Goal: Task Accomplishment & Management: Complete application form

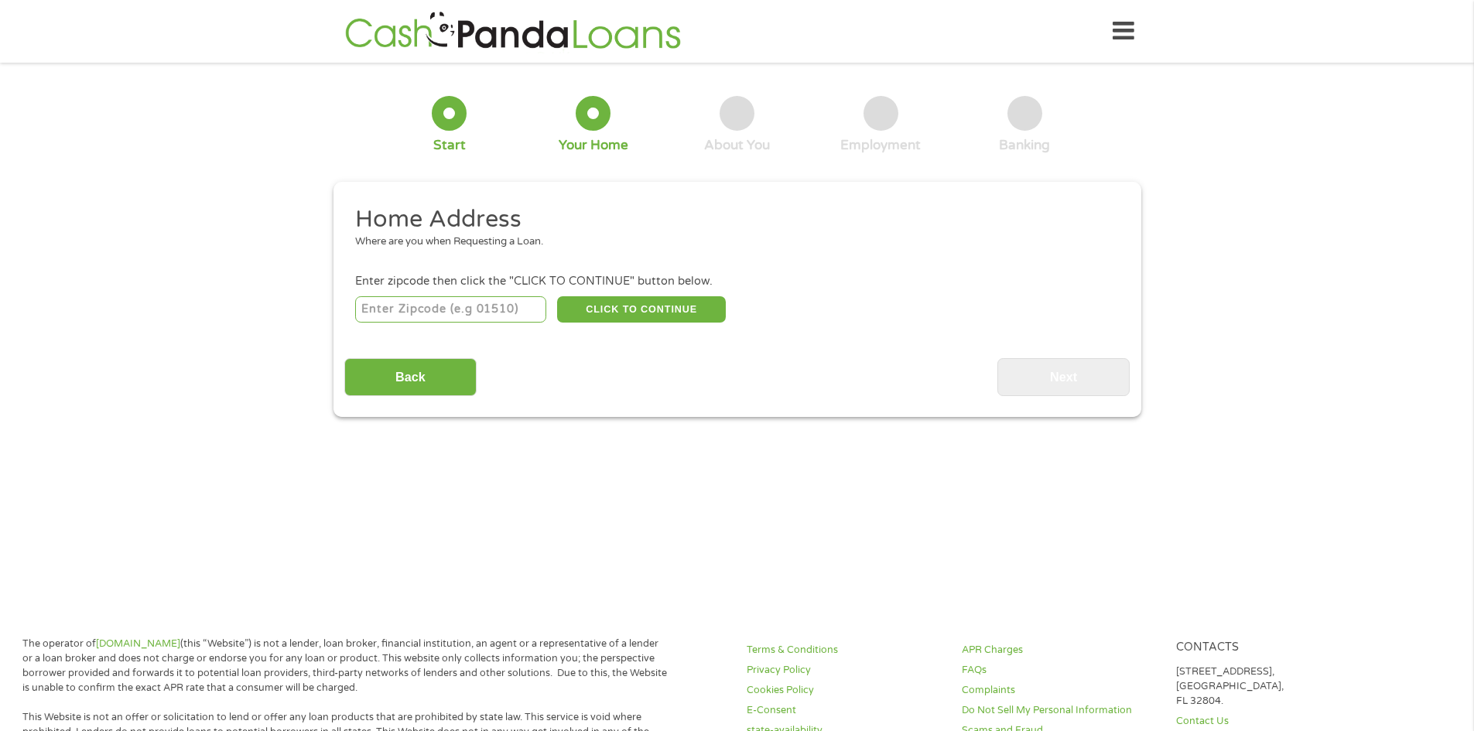
click at [455, 316] on input "number" at bounding box center [450, 309] width 191 height 26
type input "71647"
click at [643, 306] on button "CLICK TO CONTINUE" at bounding box center [641, 309] width 169 height 26
type input "71647"
type input "Hermitage"
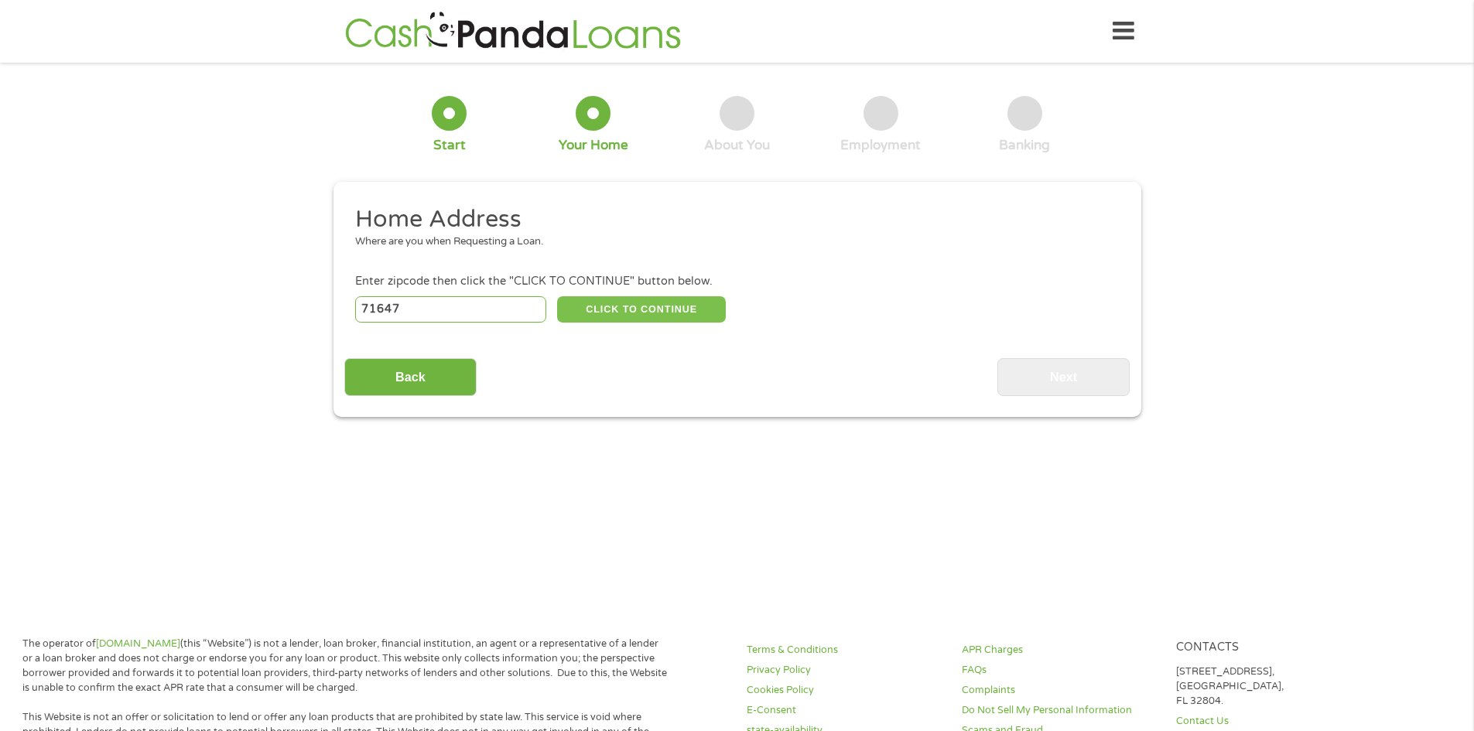
select select "[US_STATE]"
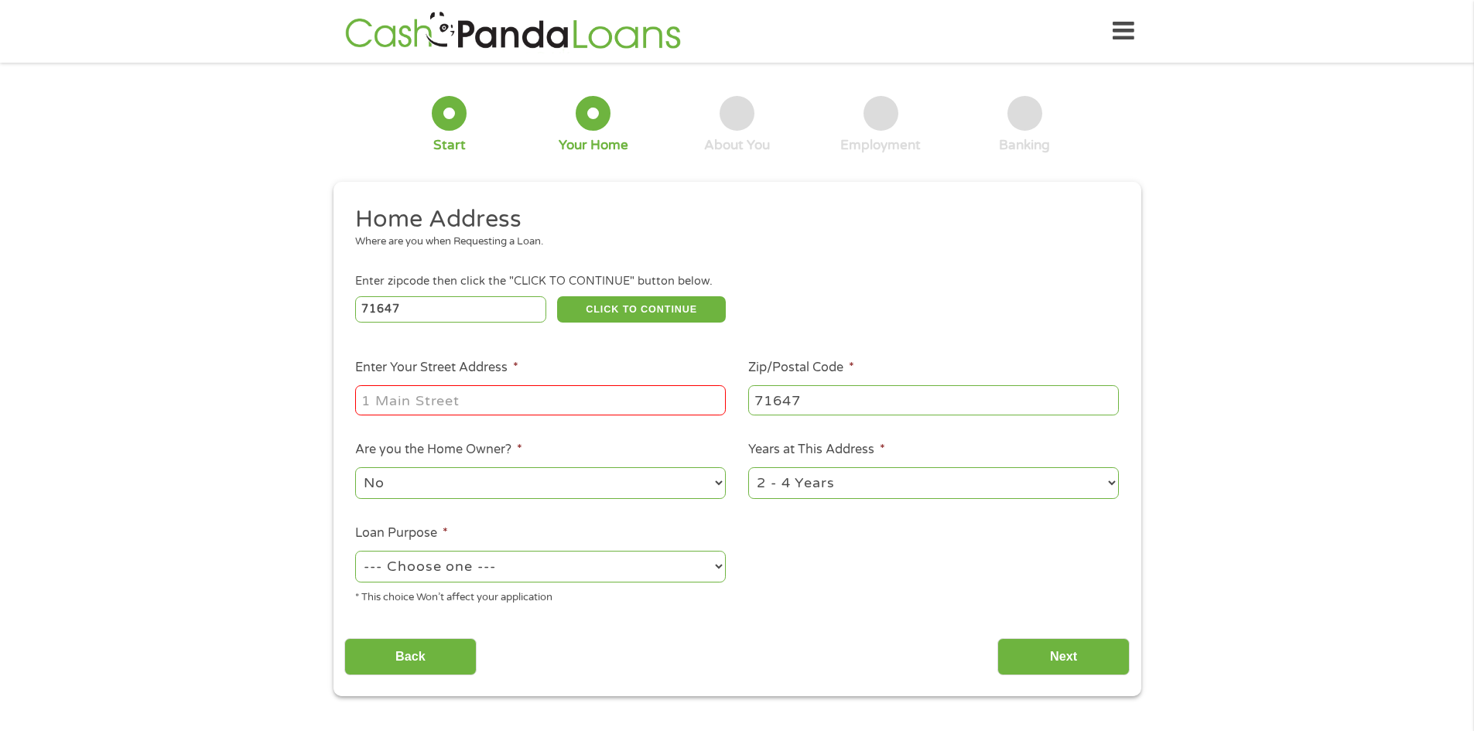
click at [590, 383] on div at bounding box center [540, 401] width 371 height 36
click at [619, 401] on input "Enter Your Street Address *" at bounding box center [540, 399] width 371 height 29
type input "[STREET_ADDRESS][PERSON_NAME]"
click at [819, 480] on select "1 Year or less 1 - 2 Years 2 - 4 Years Over 4 Years" at bounding box center [933, 483] width 371 height 32
select select "60months"
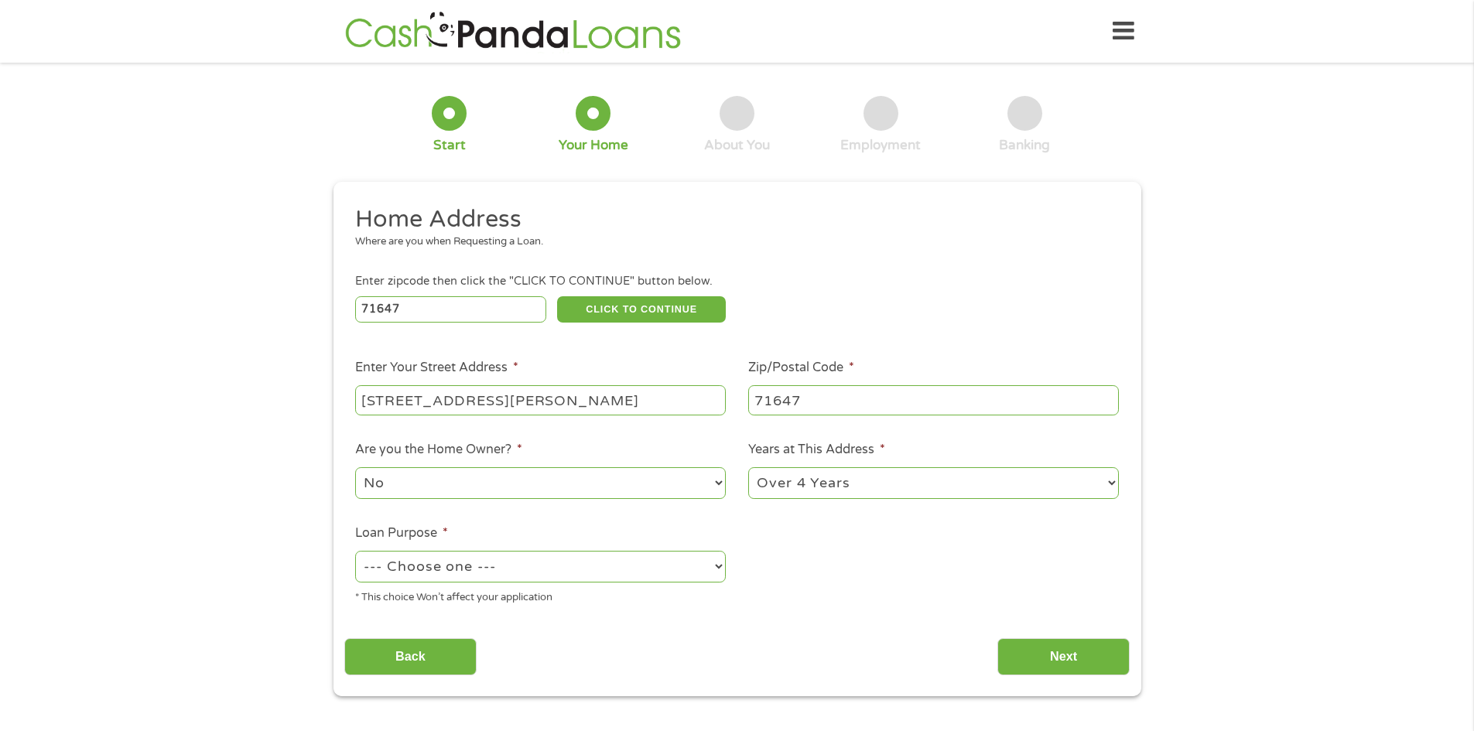
click at [748, 467] on select "1 Year or less 1 - 2 Years 2 - 4 Years Over 4 Years" at bounding box center [933, 483] width 371 height 32
click at [532, 559] on select "--- Choose one --- Pay Bills Debt Consolidation Home Improvement Major Purchase…" at bounding box center [540, 567] width 371 height 32
select select "paybills"
click at [355, 551] on select "--- Choose one --- Pay Bills Debt Consolidation Home Improvement Major Purchase…" at bounding box center [540, 567] width 371 height 32
click at [1032, 648] on input "Next" at bounding box center [1063, 657] width 132 height 38
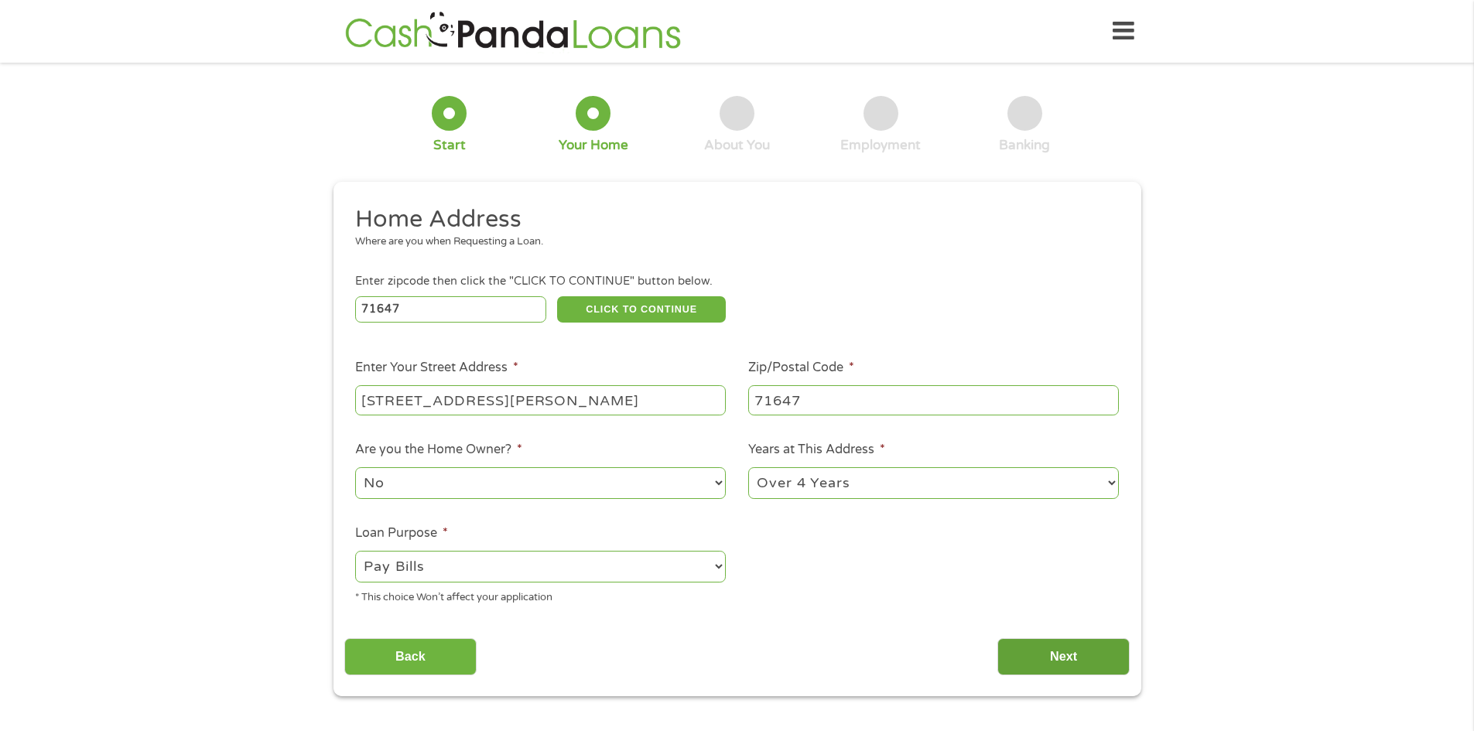
scroll to position [6, 6]
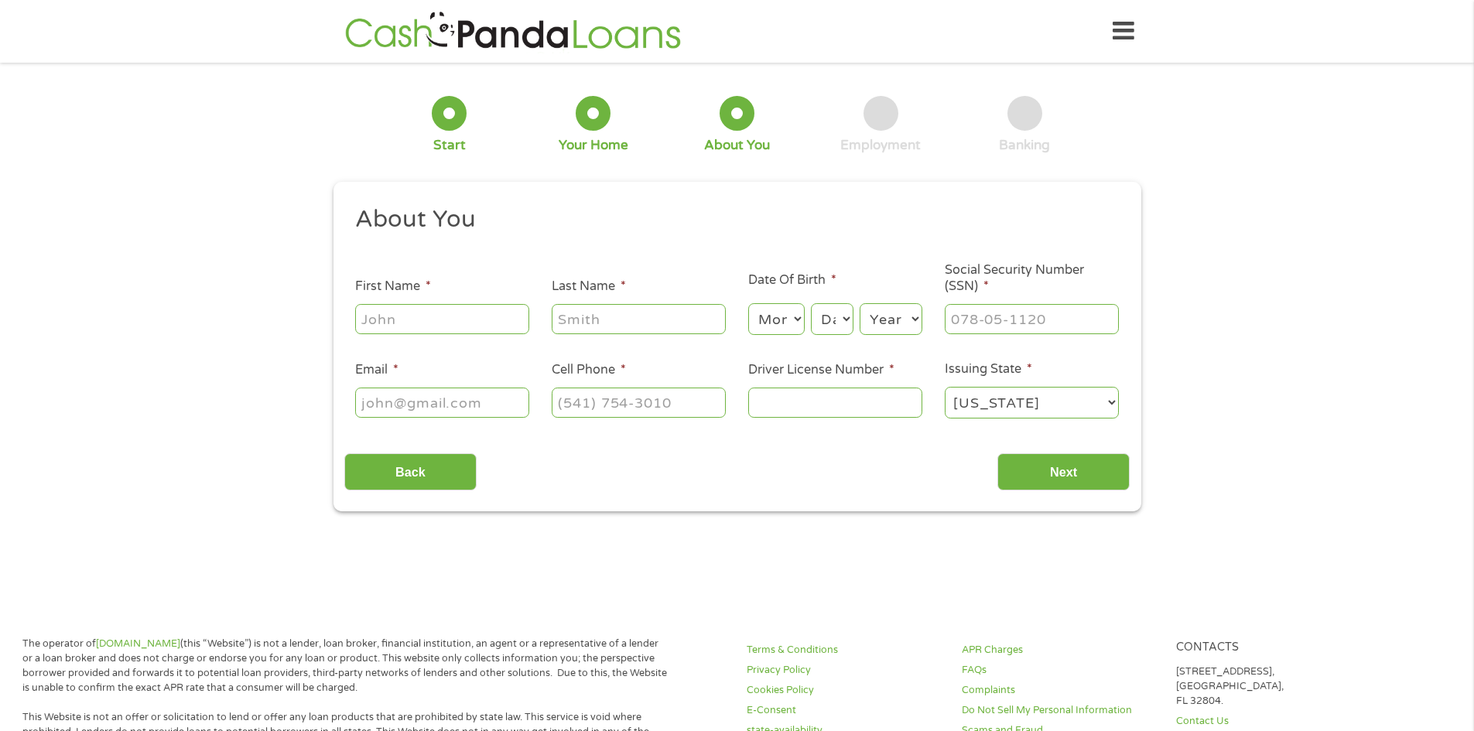
click at [390, 316] on input "First Name *" at bounding box center [442, 318] width 174 height 29
type input "[PERSON_NAME]"
select select "8"
select select "31"
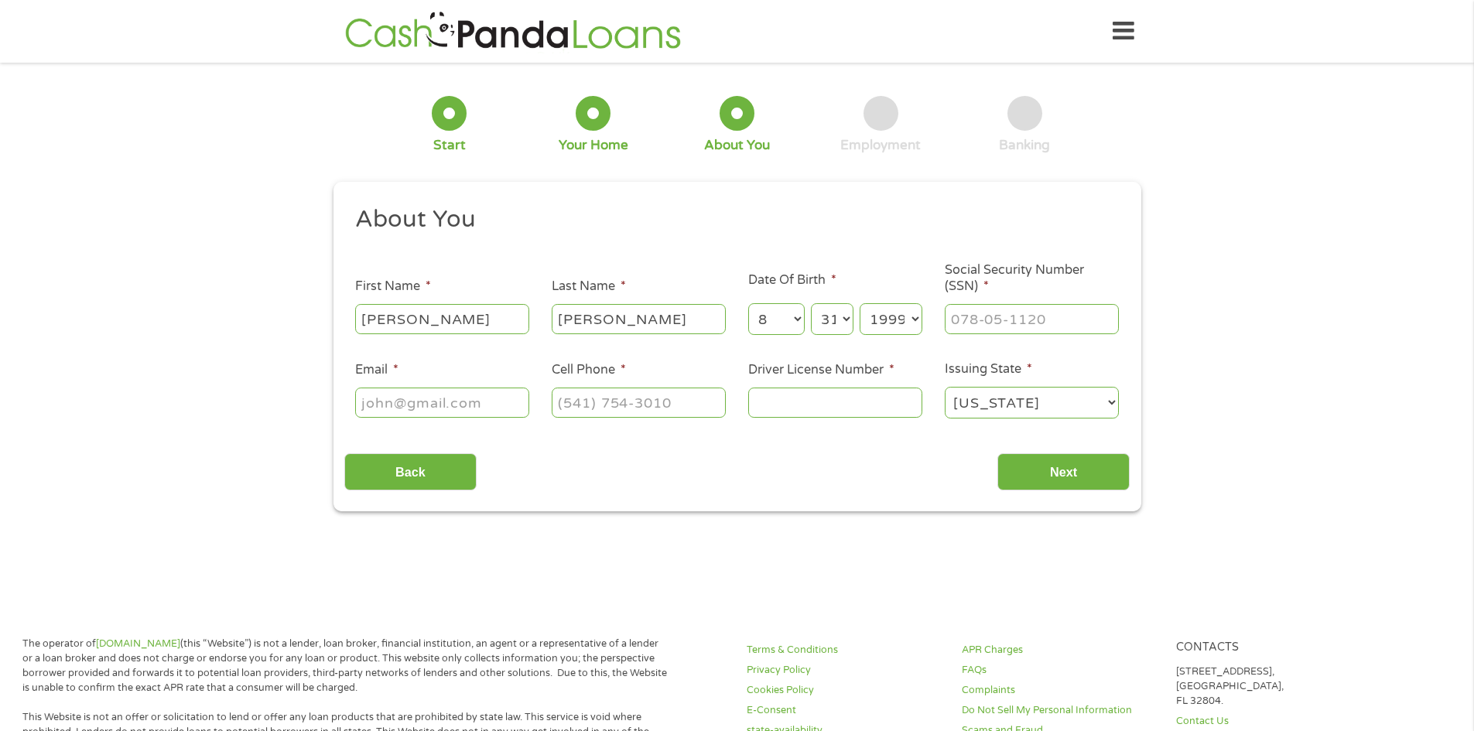
select select "1998"
type input "431-95-2017"
type input "[EMAIL_ADDRESS][DOMAIN_NAME]"
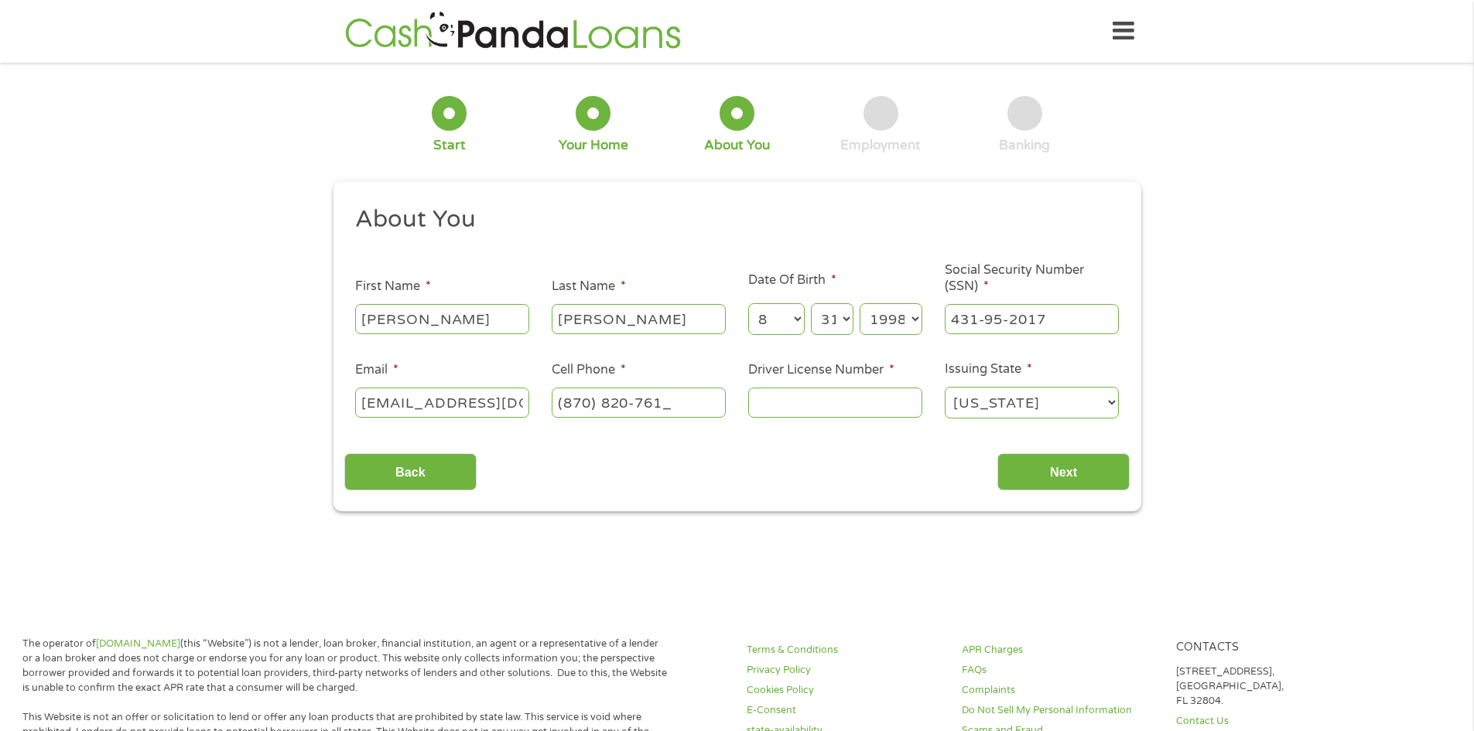
type input "[PHONE_NUMBER]"
type input "935441697"
click at [1110, 485] on input "Next" at bounding box center [1063, 472] width 132 height 38
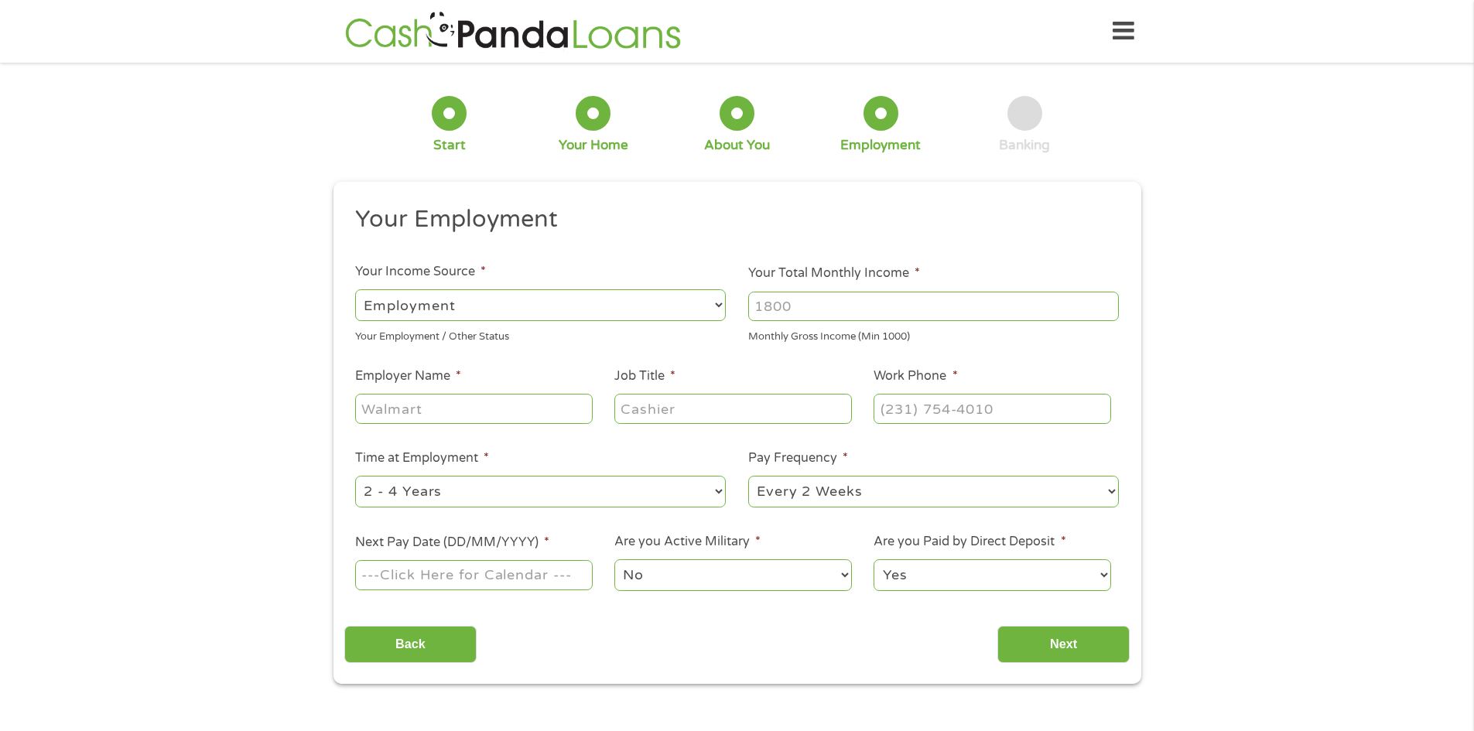
click at [808, 305] on input "Your Total Monthly Income *" at bounding box center [933, 306] width 371 height 29
type input "4500"
click at [545, 409] on input "Employer Name *" at bounding box center [473, 408] width 237 height 29
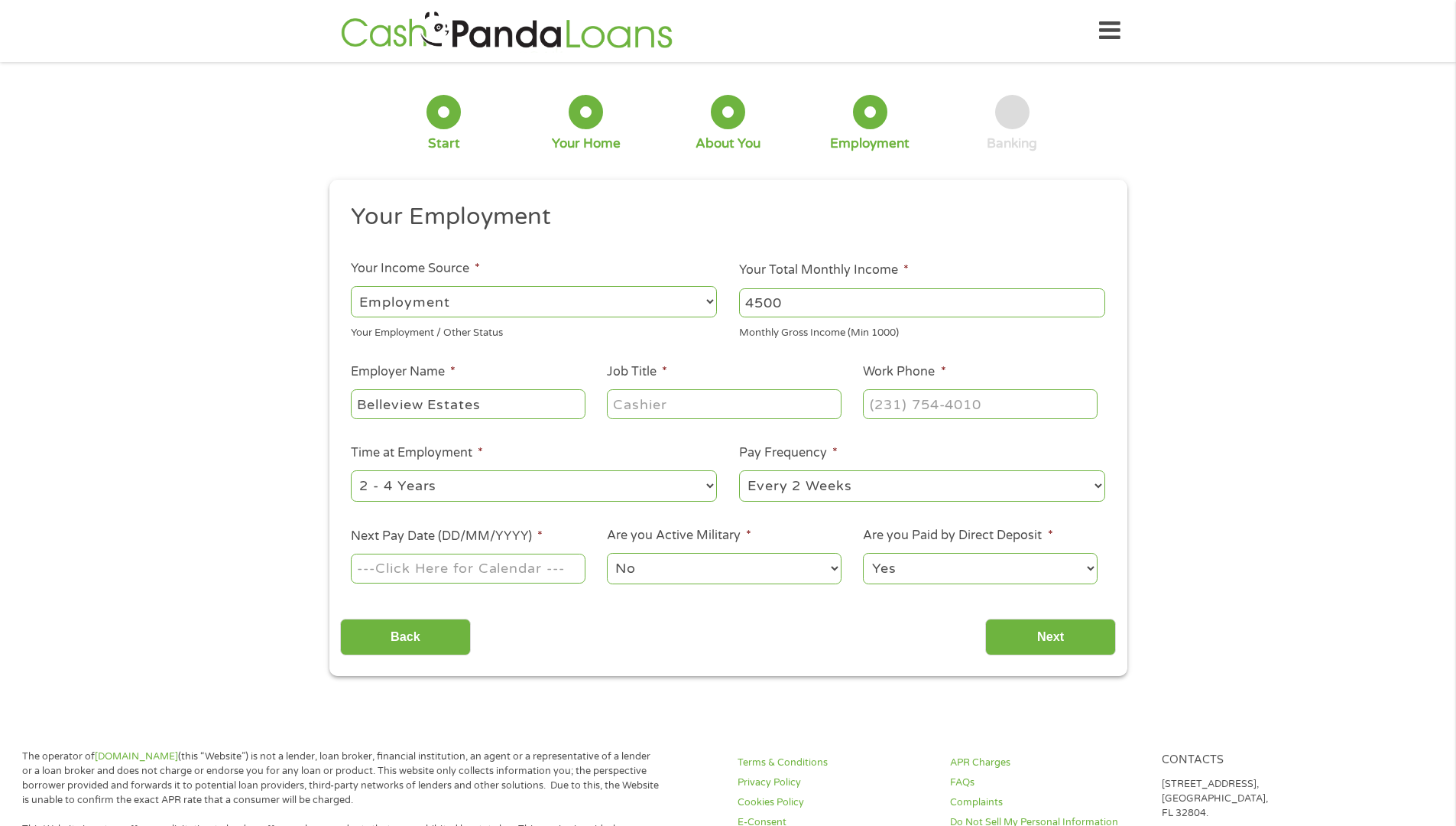
type input "Belleview Estates"
type input "LPN"
type input "[PHONE_NUMBER]"
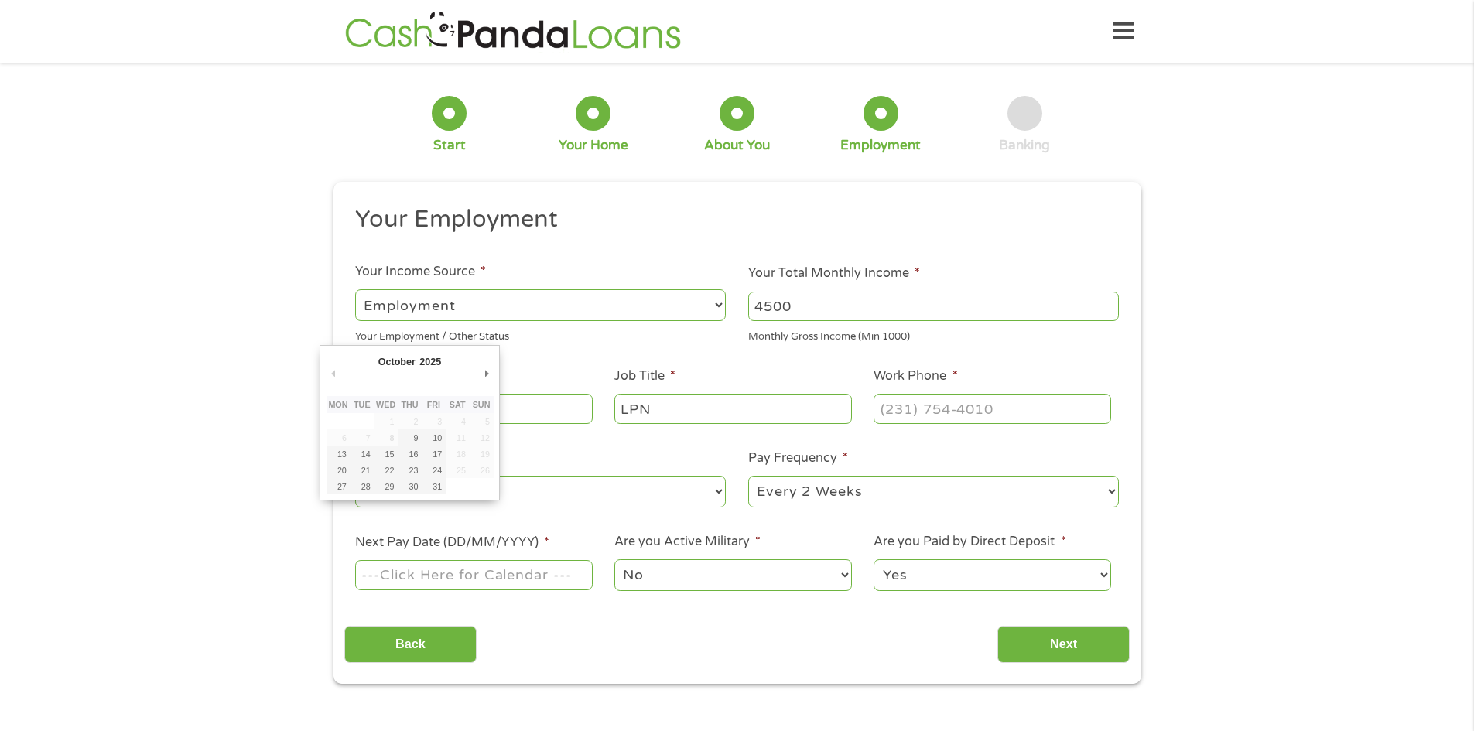
click at [467, 573] on input "Next Pay Date (DD/MM/YYYY) *" at bounding box center [473, 574] width 237 height 29
type input "[DATE]"
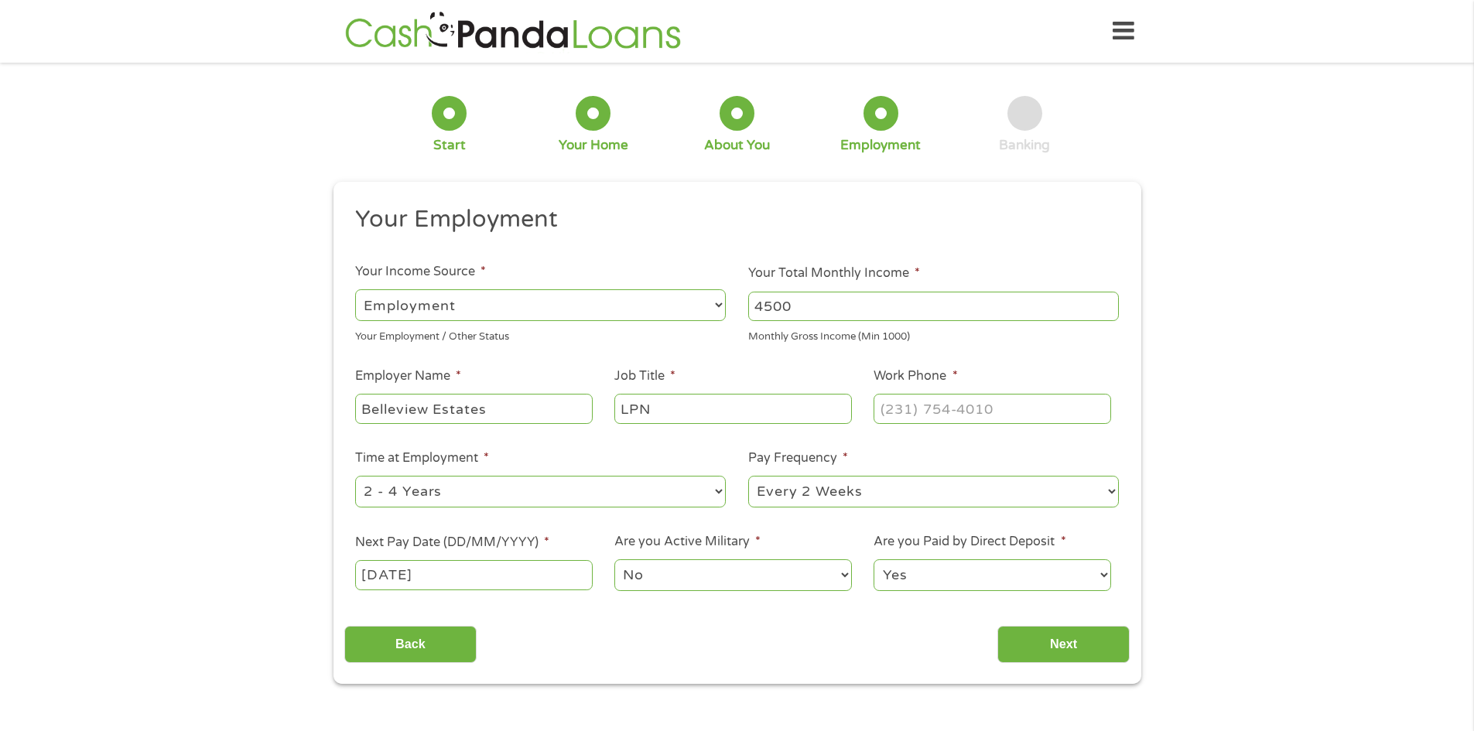
click at [436, 494] on select "--- Choose one --- 1 Year or less 1 - 2 Years 2 - 4 Years Over 4 Years" at bounding box center [540, 492] width 371 height 32
select select "12months"
click at [355, 476] on select "--- Choose one --- 1 Year or less 1 - 2 Years 2 - 4 Years Over 4 Years" at bounding box center [540, 492] width 371 height 32
click at [983, 422] on input "(___) ___-____" at bounding box center [992, 408] width 237 height 29
type input "[PHONE_NUMBER]"
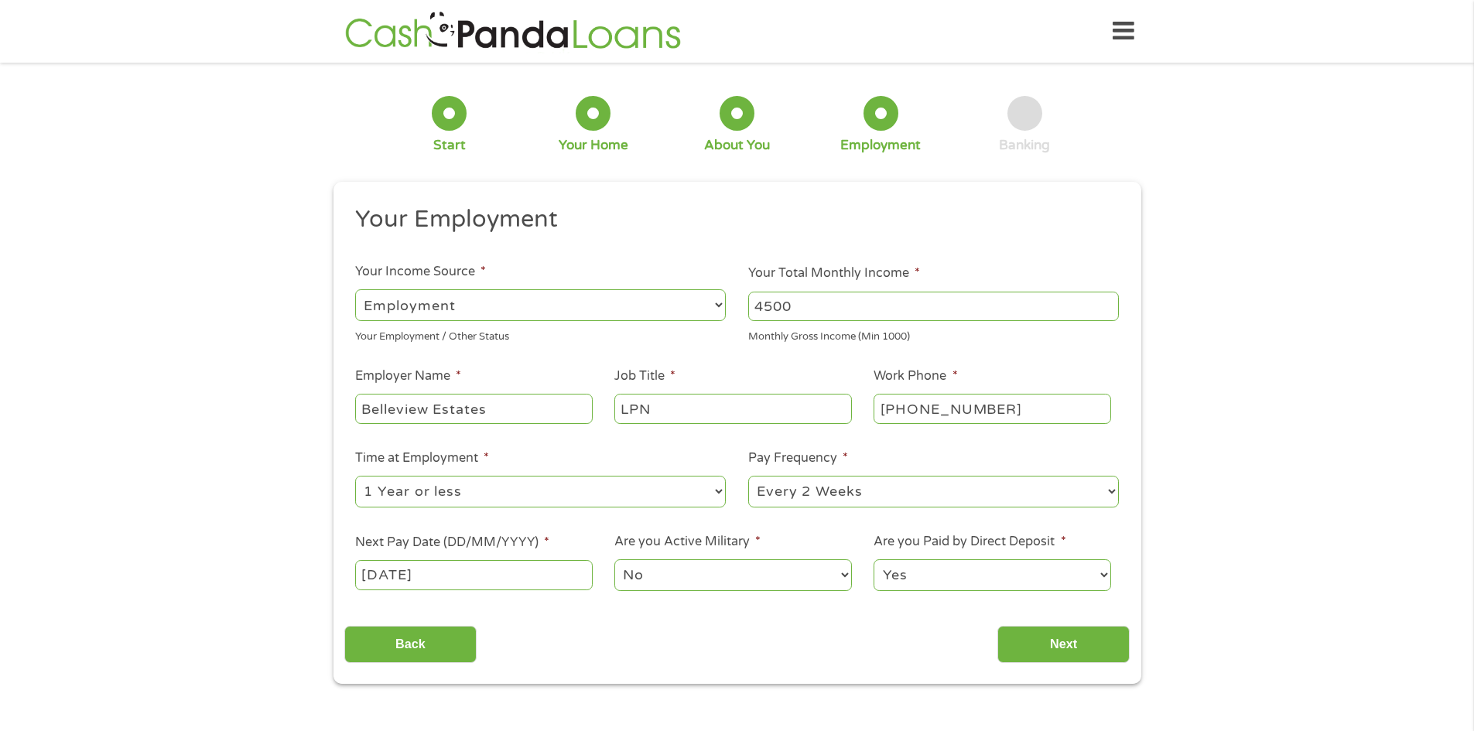
click at [982, 451] on li "Pay Frequency * --- Choose one --- Every 2 Weeks Every Week Monthly Semi-Monthly" at bounding box center [933, 479] width 393 height 61
click at [1032, 652] on input "Next" at bounding box center [1063, 645] width 132 height 38
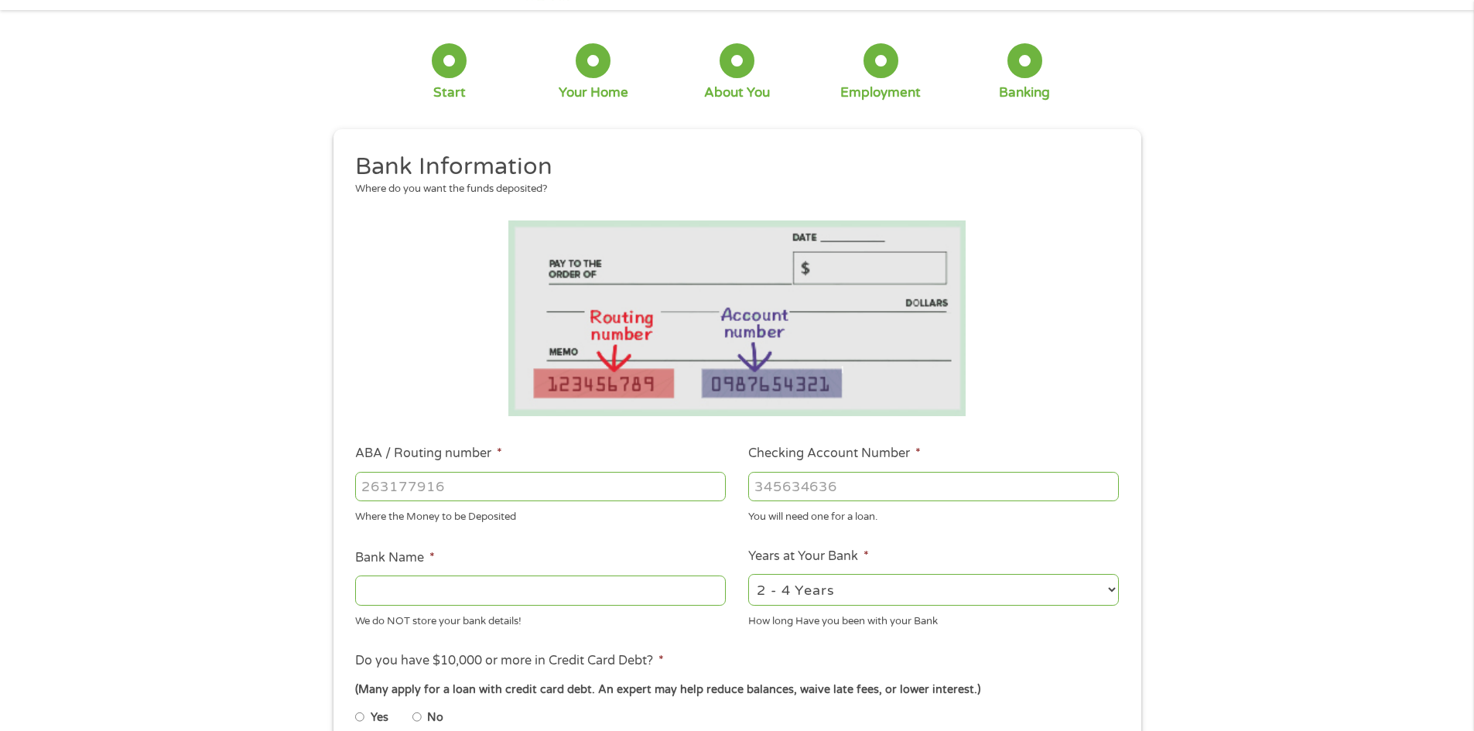
scroll to position [232, 0]
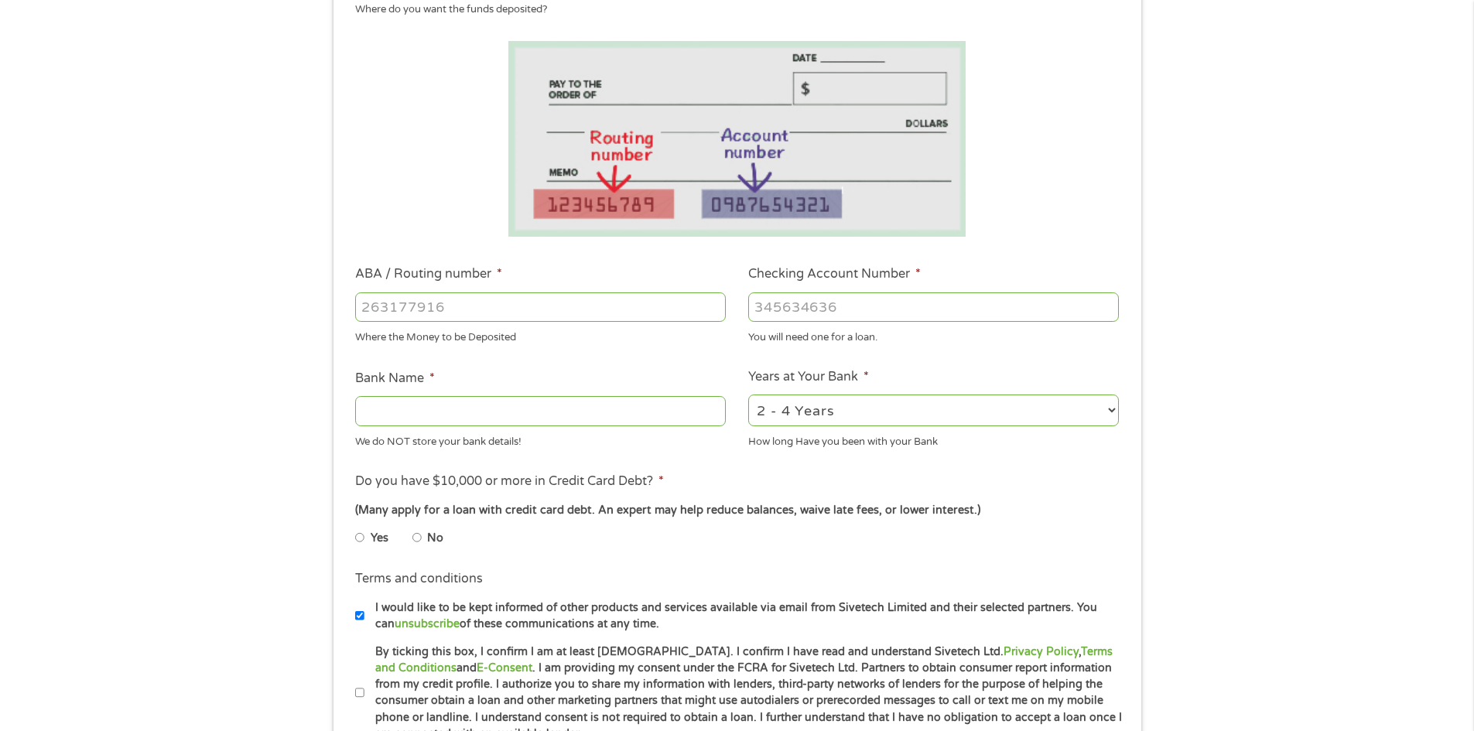
click at [506, 305] on input "ABA / Routing number *" at bounding box center [540, 306] width 371 height 29
type input "082905343"
type input "COMMERCIAL BK TR"
type input "082905343"
click at [794, 310] on input "Checking Account Number *" at bounding box center [933, 306] width 371 height 29
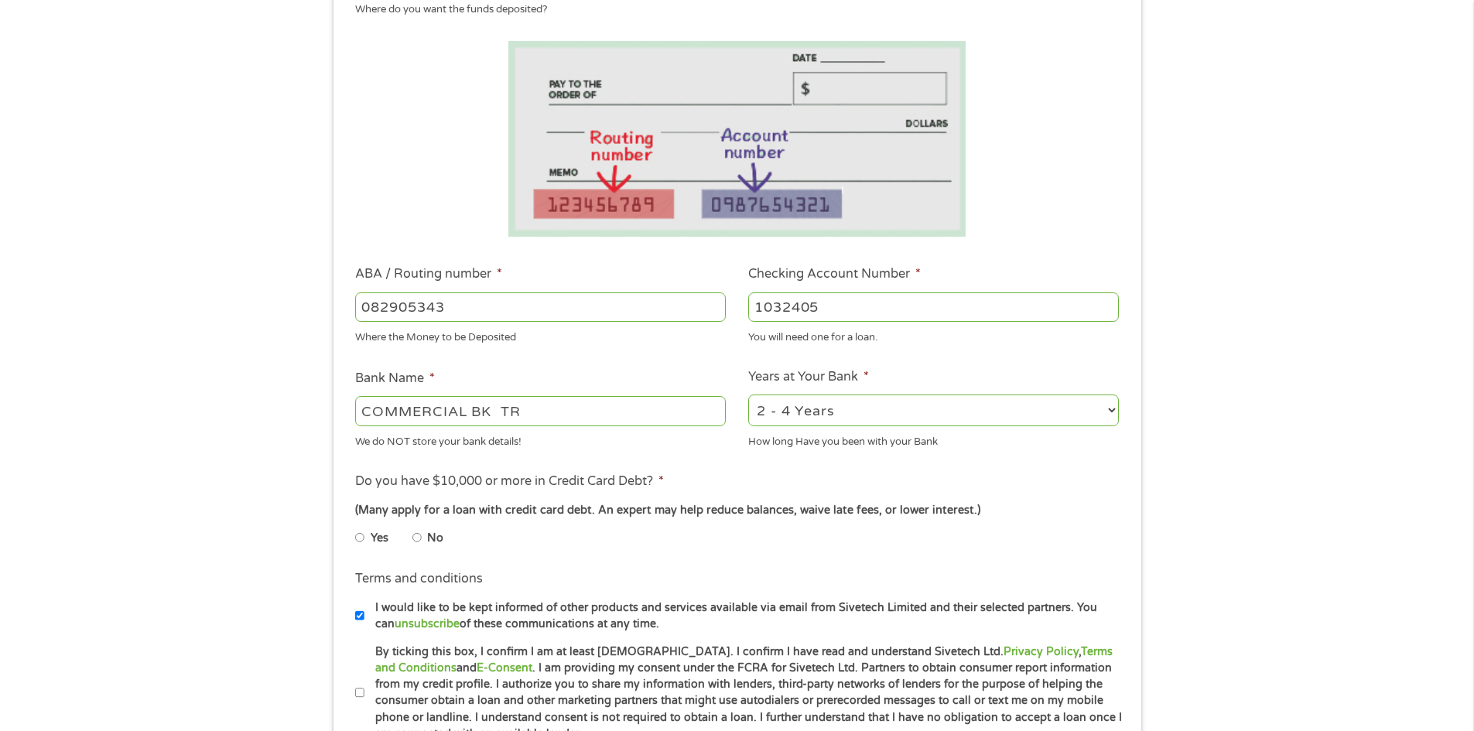
type input "1032405"
click at [691, 351] on ul "Bank Information Where do you want the funds deposited? ABA / Routing number * …" at bounding box center [736, 357] width 785 height 771
click at [766, 408] on select "2 - 4 Years 6 - 12 Months 1 - 2 Years Over 4 Years" at bounding box center [933, 411] width 371 height 32
select select "12months"
click at [748, 395] on select "2 - 4 Years 6 - 12 Months 1 - 2 Years Over 4 Years" at bounding box center [933, 411] width 371 height 32
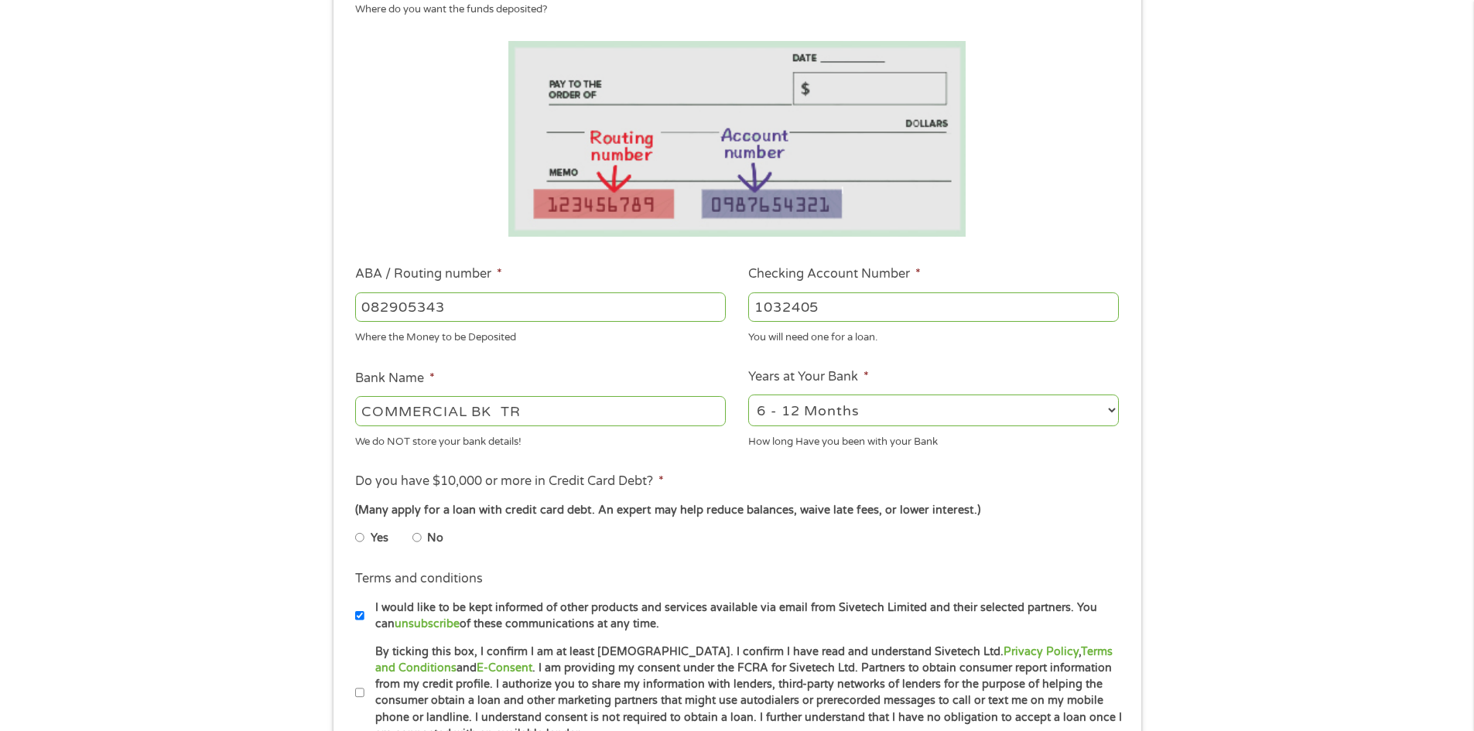
click at [794, 466] on ul "Bank Information Where do you want the funds deposited? ABA / Routing number * …" at bounding box center [736, 357] width 785 height 771
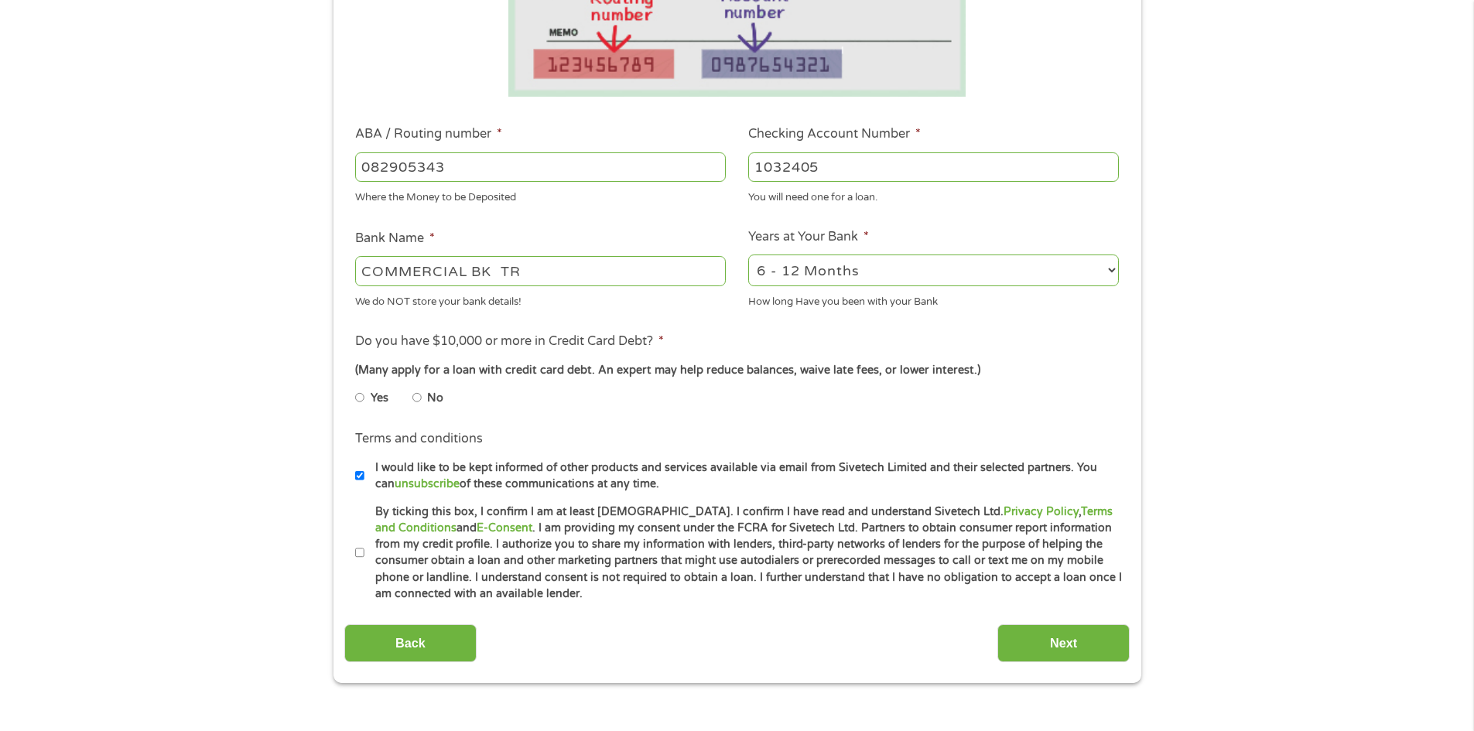
scroll to position [387, 0]
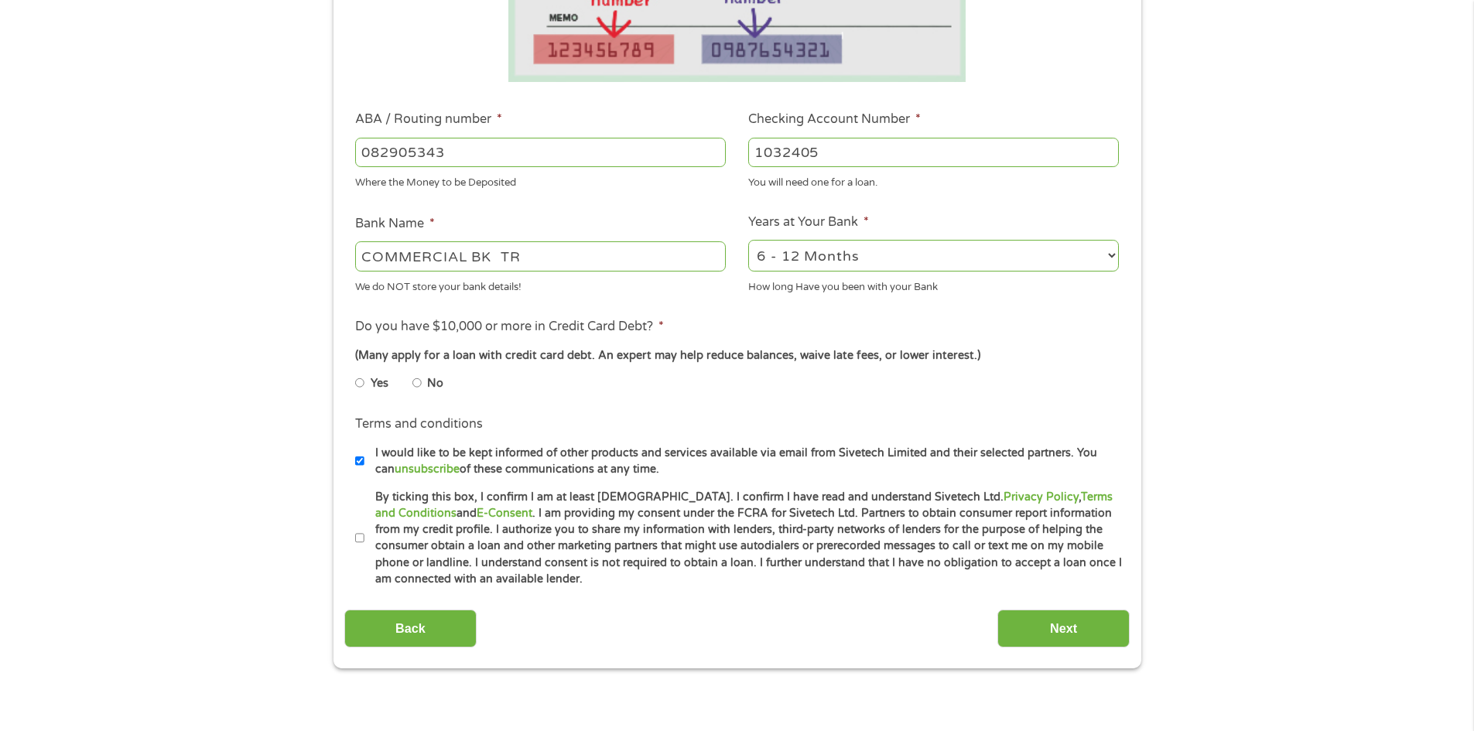
click at [417, 379] on input "No" at bounding box center [416, 383] width 9 height 25
radio input "true"
click at [347, 530] on li "Terms and conditions * By ticking this box, I confirm I am at least [DEMOGRAPHI…" at bounding box center [736, 538] width 785 height 99
click at [361, 540] on input "By ticking this box, I confirm I am at least [DEMOGRAPHIC_DATA]. I confirm I ha…" at bounding box center [359, 538] width 9 height 25
checkbox input "true"
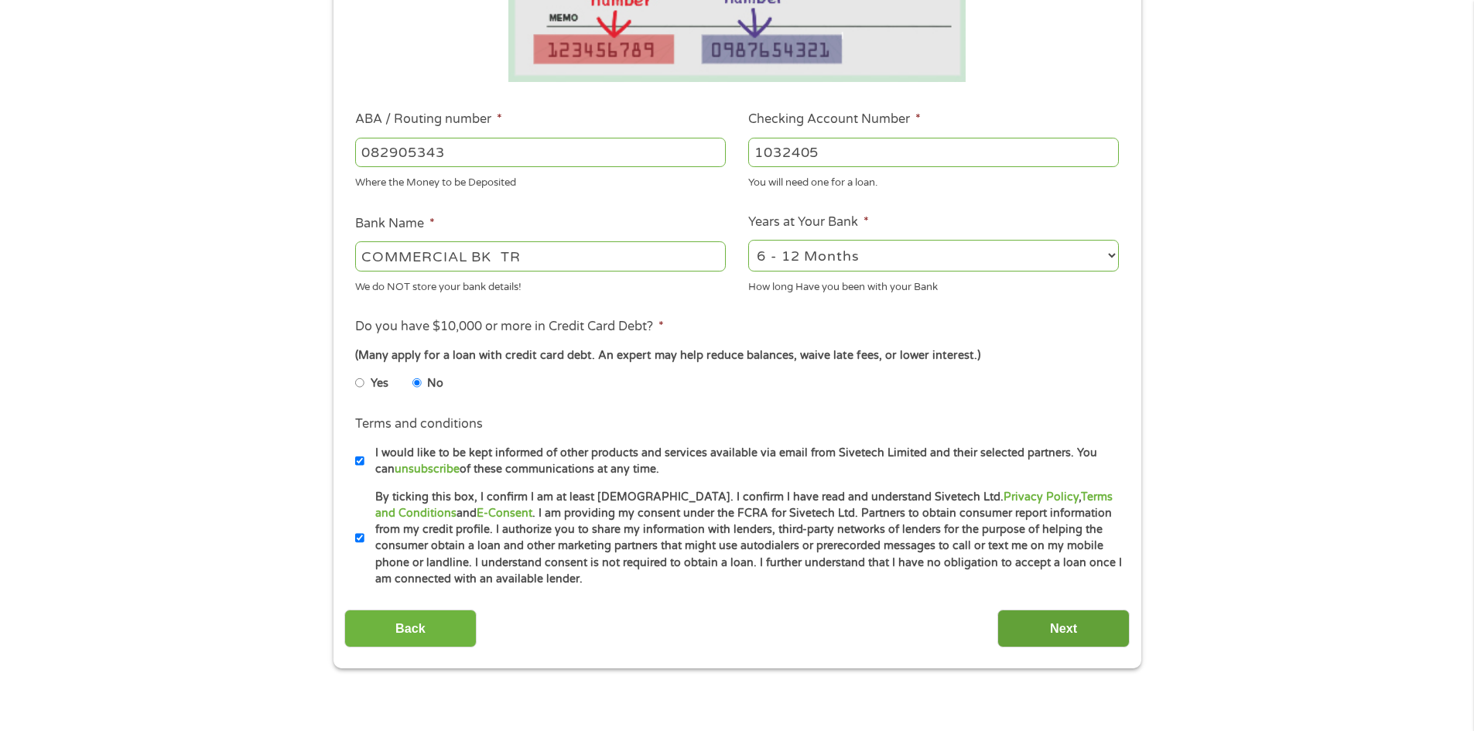
click at [1058, 626] on input "Next" at bounding box center [1063, 629] width 132 height 38
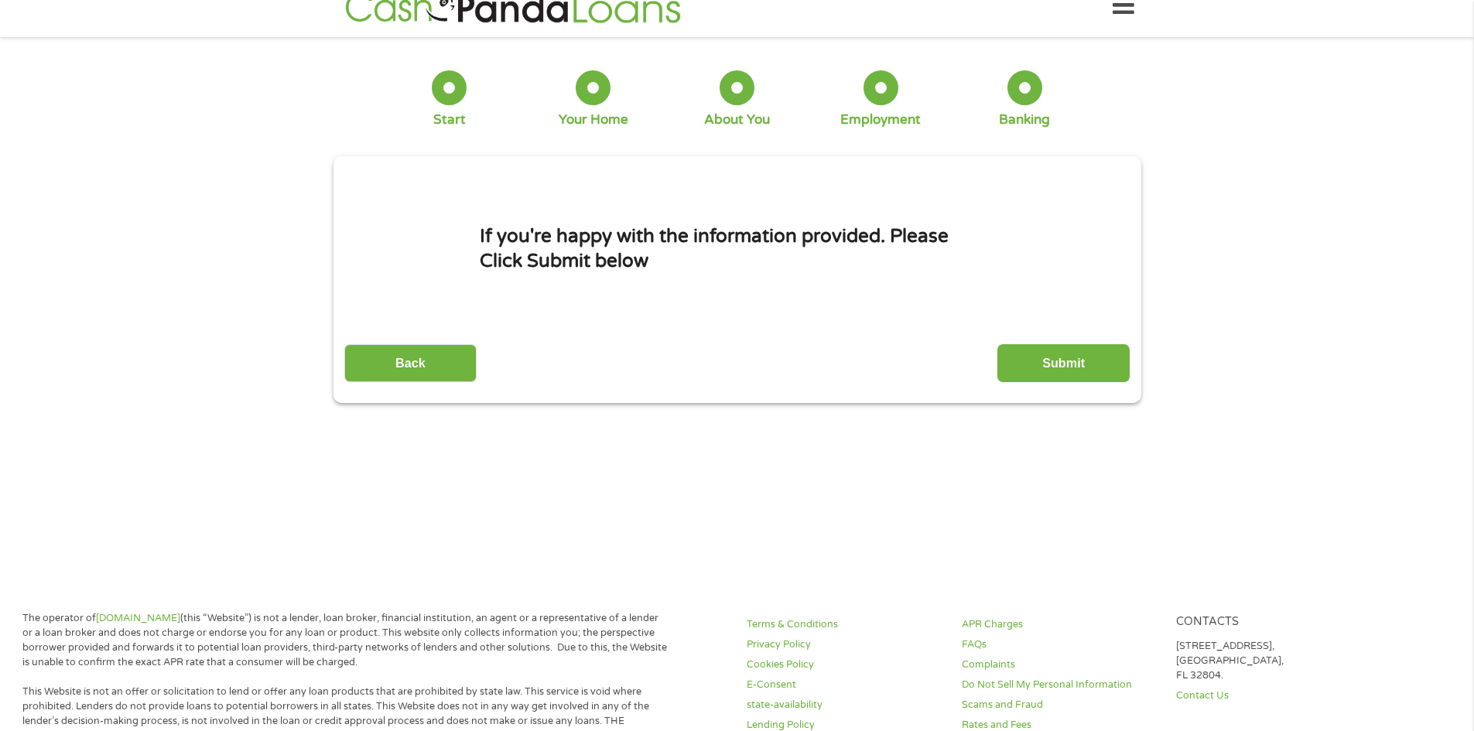
scroll to position [0, 0]
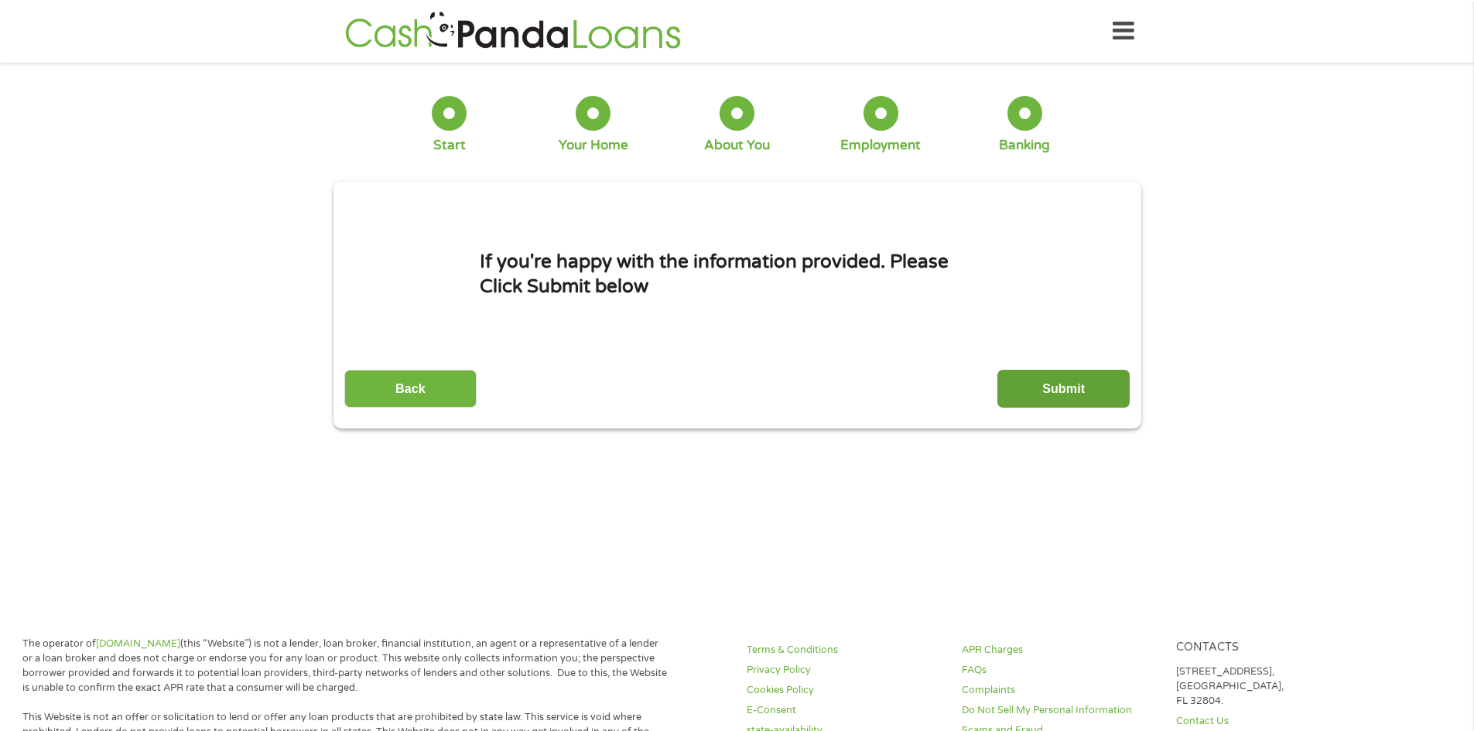
click at [1059, 401] on input "Submit" at bounding box center [1063, 389] width 132 height 38
